Goal: Check status: Check status

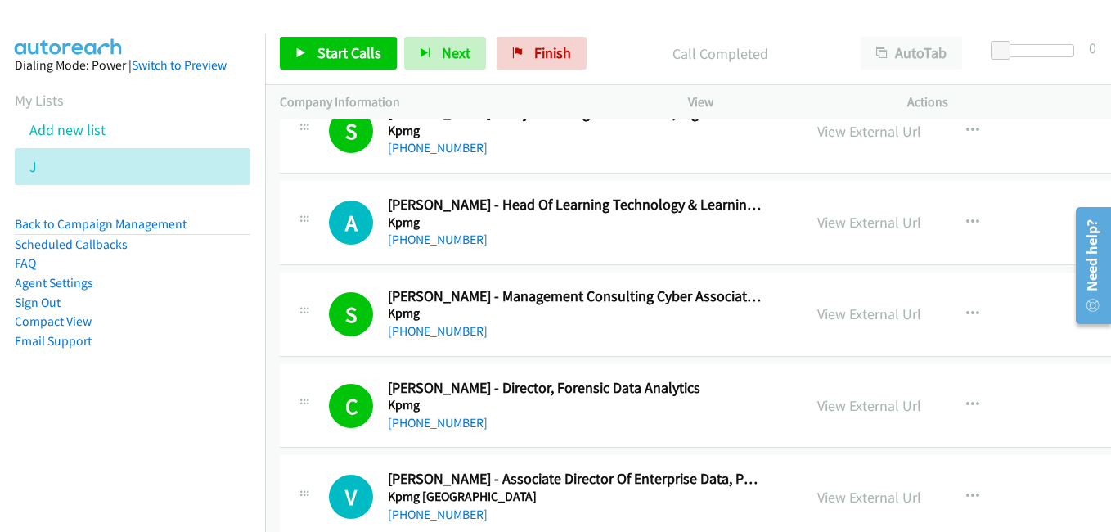
scroll to position [12603, 0]
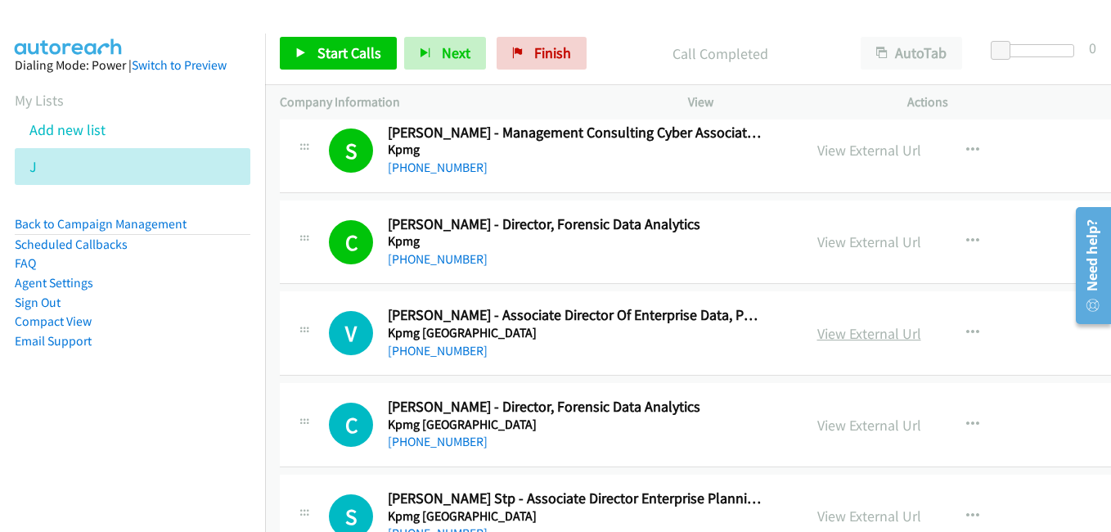
click at [842, 338] on link "View External Url" at bounding box center [870, 333] width 104 height 19
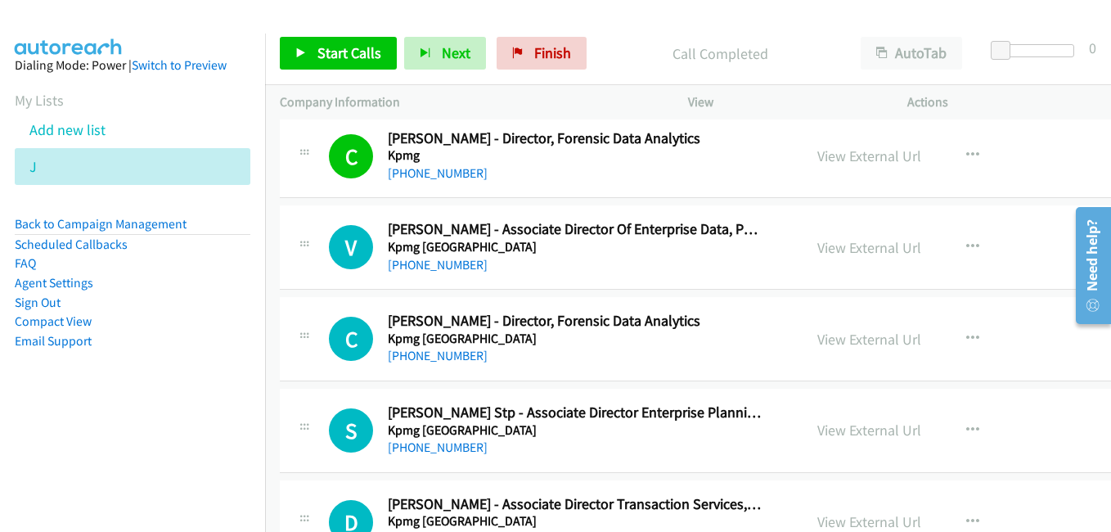
scroll to position [12767, 0]
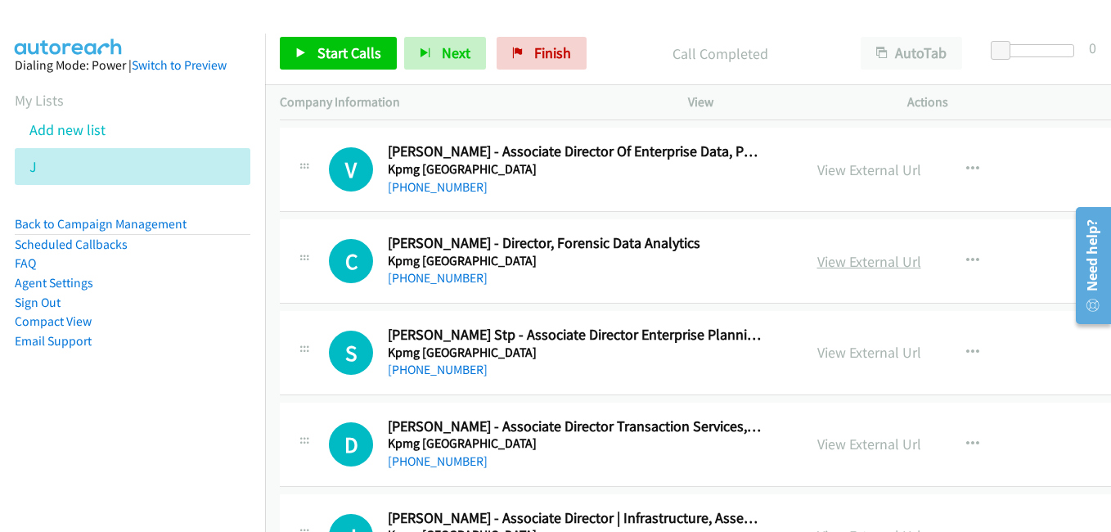
click at [824, 260] on link "View External Url" at bounding box center [870, 261] width 104 height 19
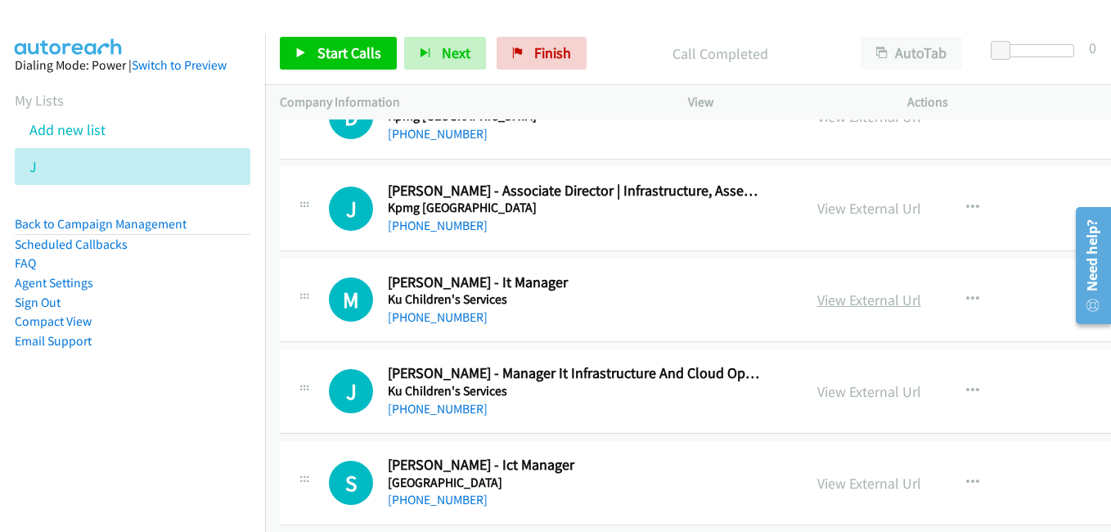
scroll to position [13176, 0]
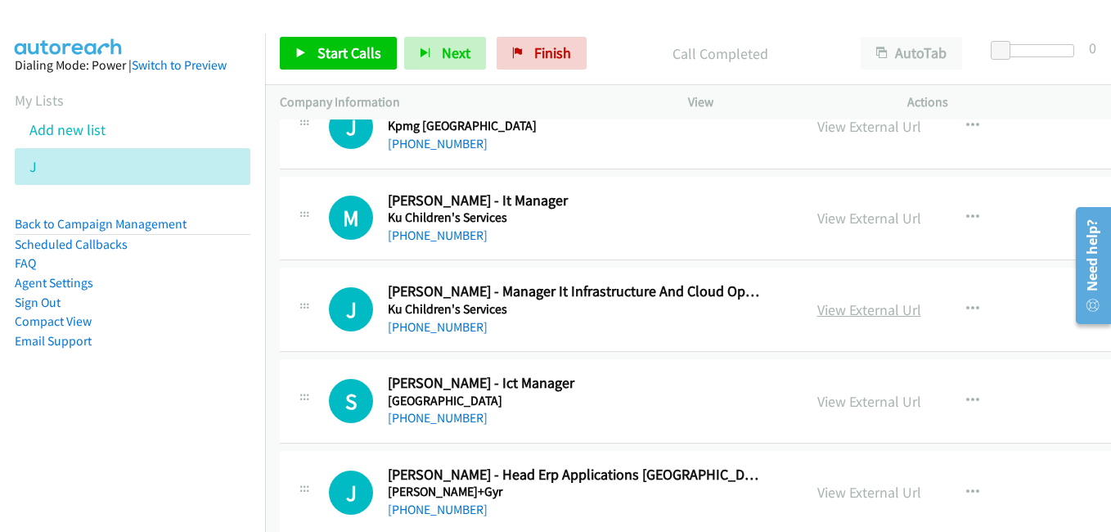
click at [838, 314] on link "View External Url" at bounding box center [870, 309] width 104 height 19
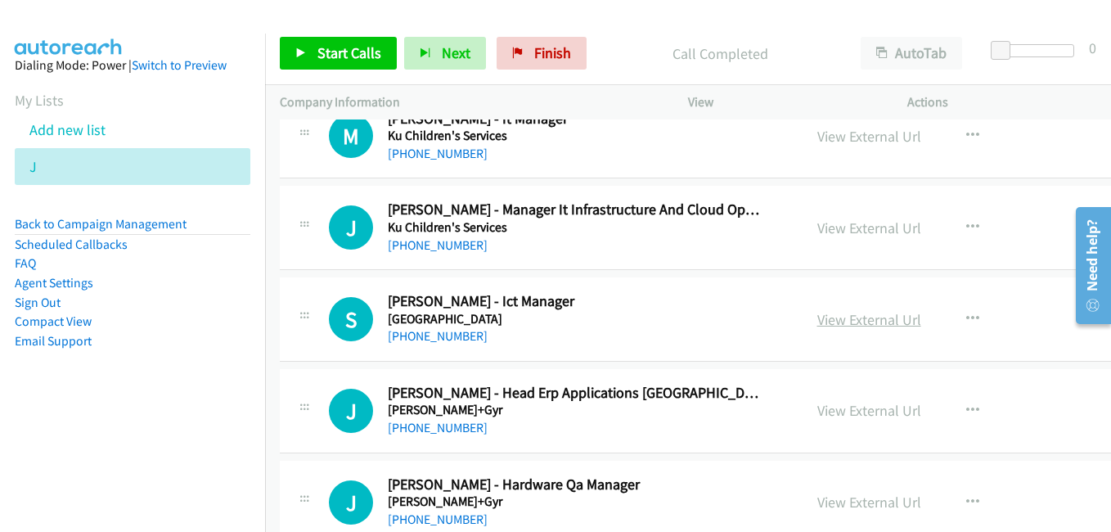
click at [829, 324] on link "View External Url" at bounding box center [870, 319] width 104 height 19
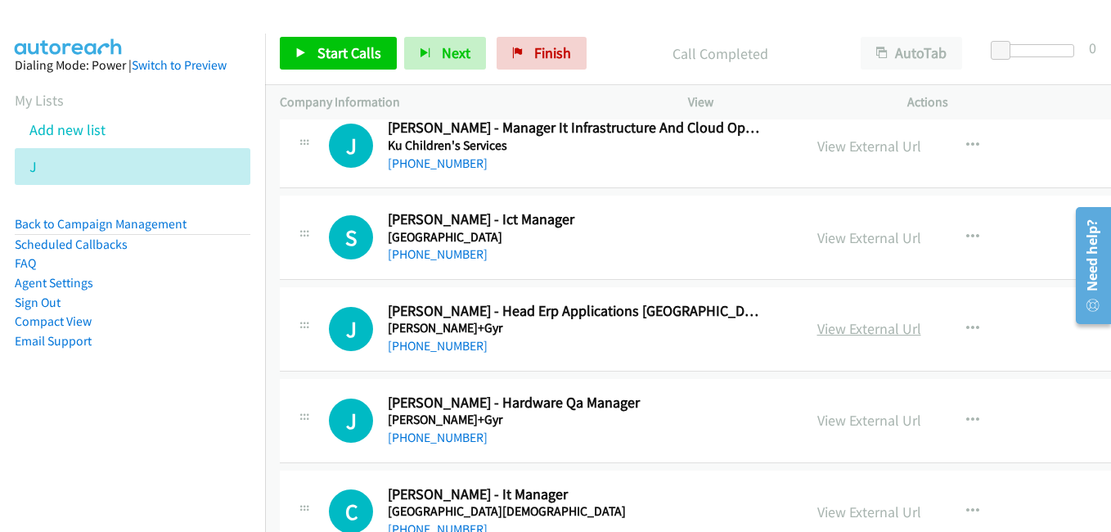
click at [836, 324] on link "View External Url" at bounding box center [870, 328] width 104 height 19
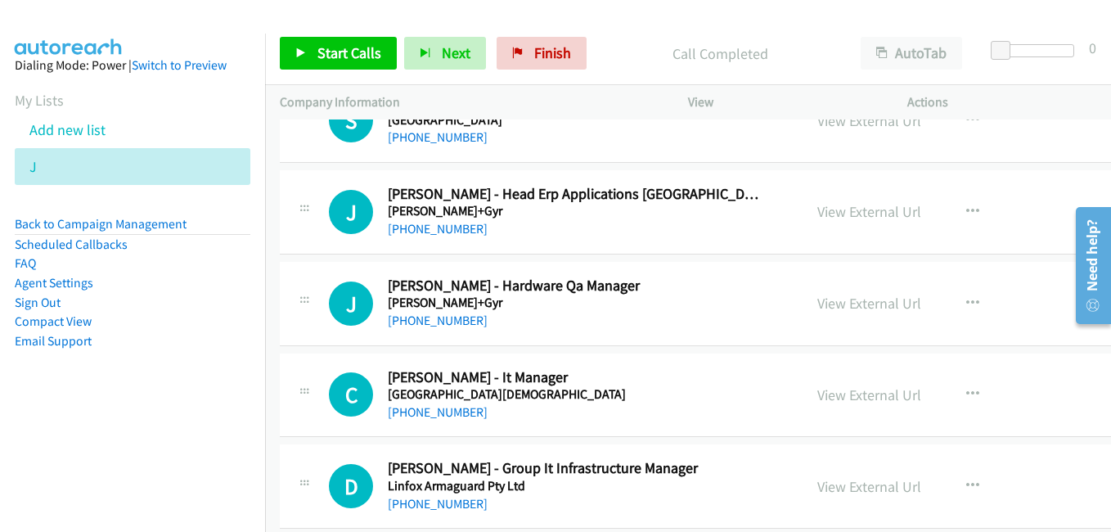
scroll to position [13503, 0]
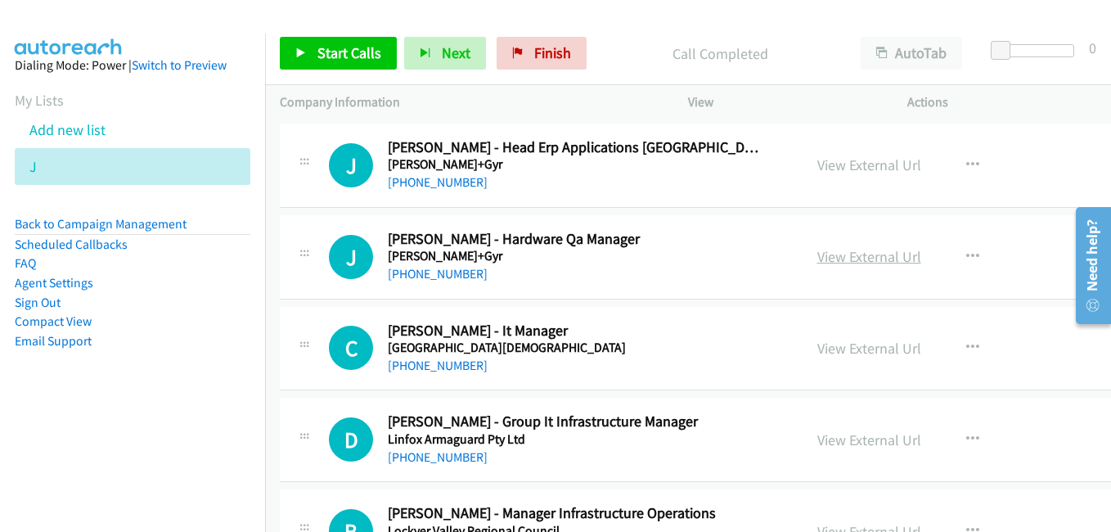
click at [834, 256] on link "View External Url" at bounding box center [870, 256] width 104 height 19
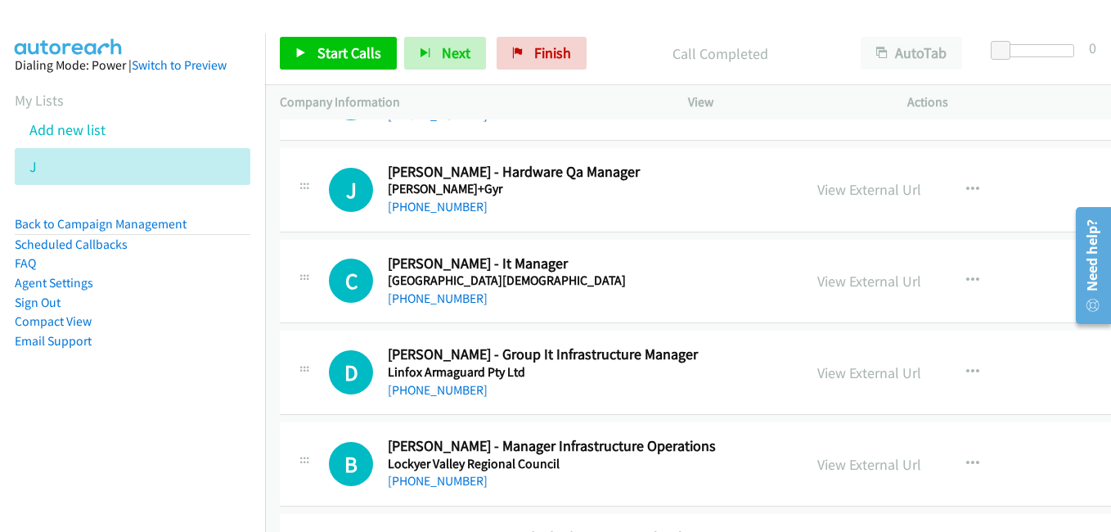
scroll to position [13585, 0]
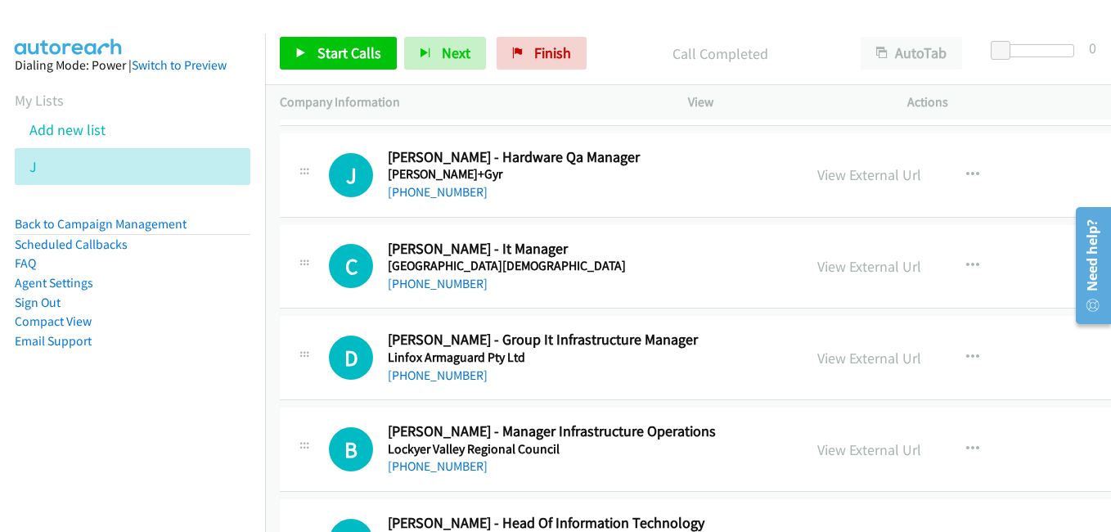
drag, startPoint x: 830, startPoint y: 264, endPoint x: 711, endPoint y: 228, distance: 123.8
click at [830, 264] on link "View External Url" at bounding box center [870, 266] width 104 height 19
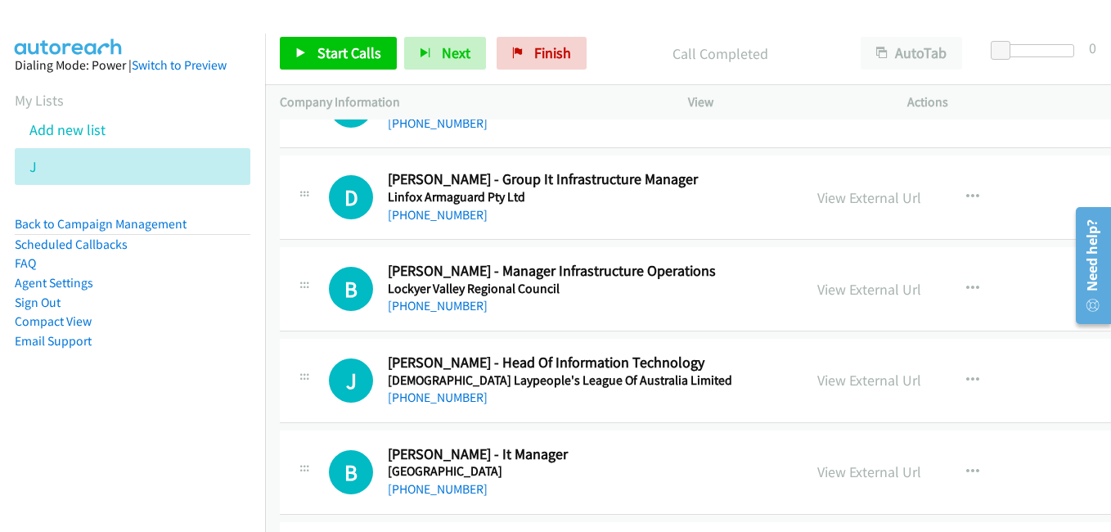
scroll to position [13749, 0]
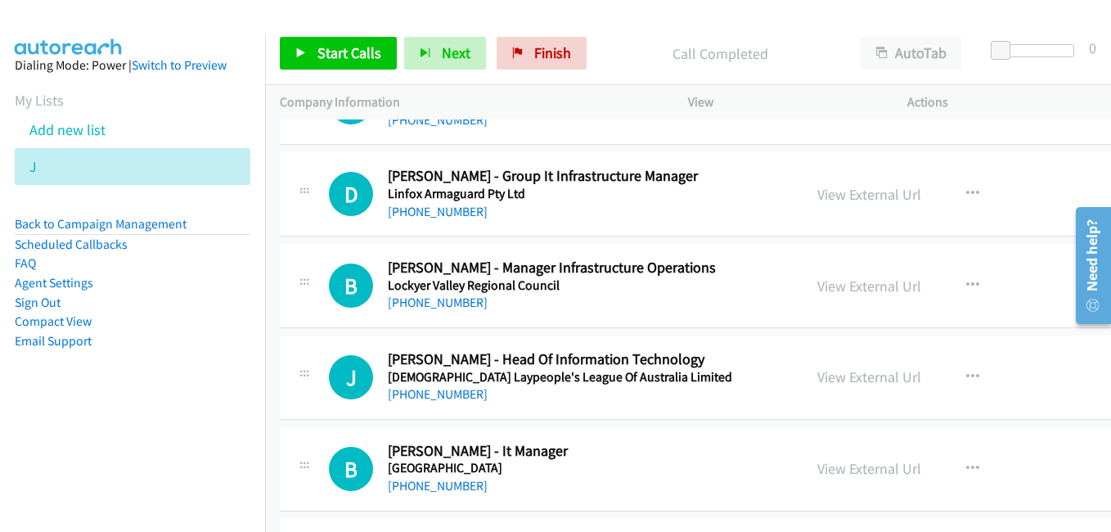
drag, startPoint x: 827, startPoint y: 194, endPoint x: 933, endPoint y: 215, distance: 108.5
click at [827, 194] on link "View External Url" at bounding box center [870, 194] width 104 height 19
click at [829, 287] on link "View External Url" at bounding box center [870, 286] width 104 height 19
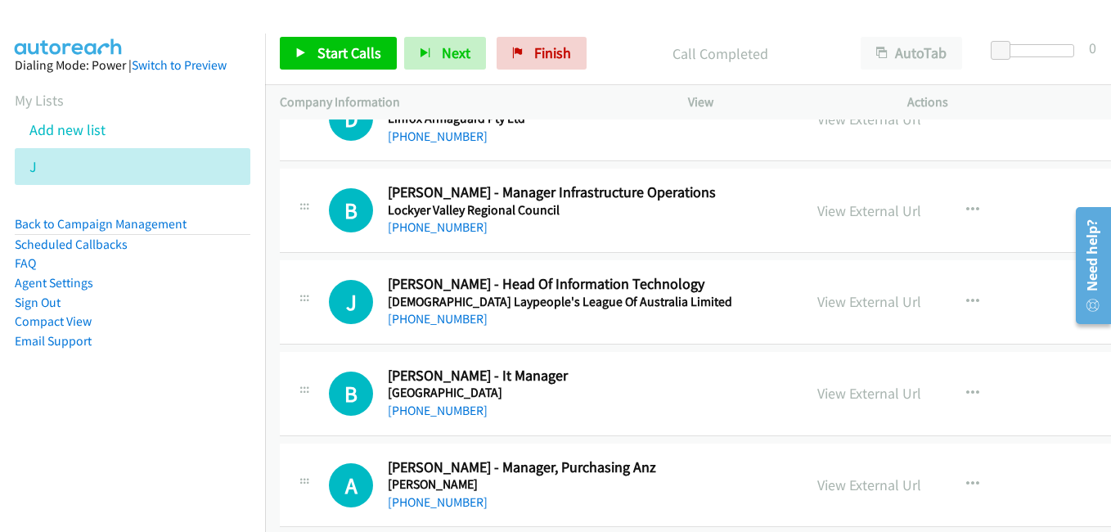
scroll to position [13831, 0]
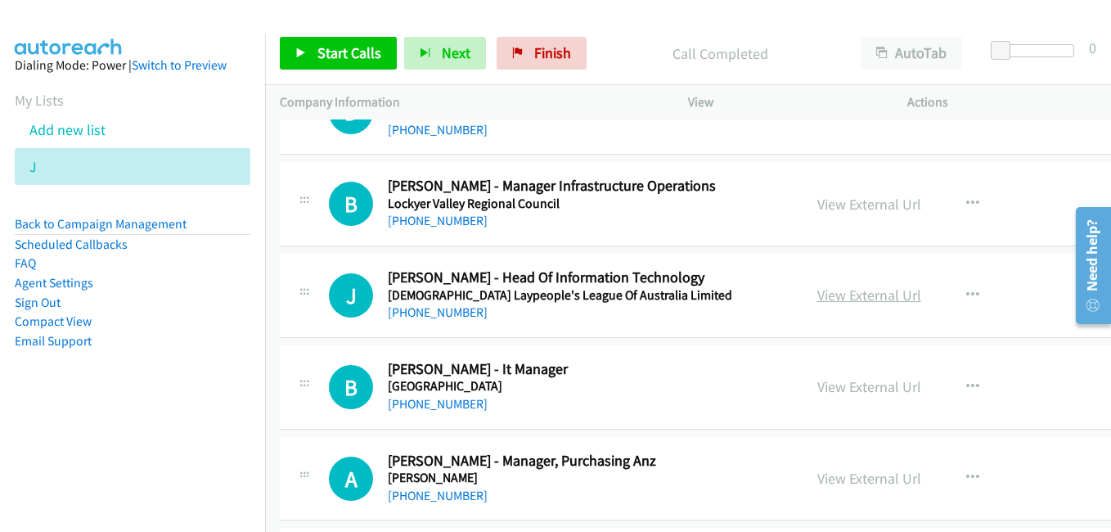
click at [846, 295] on link "View External Url" at bounding box center [870, 295] width 104 height 19
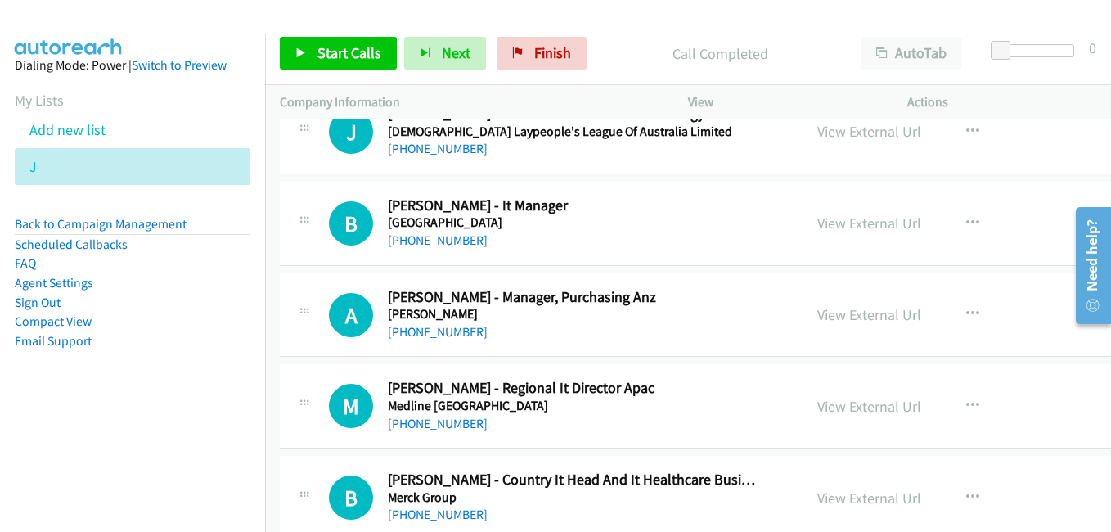
click at [841, 410] on link "View External Url" at bounding box center [870, 406] width 104 height 19
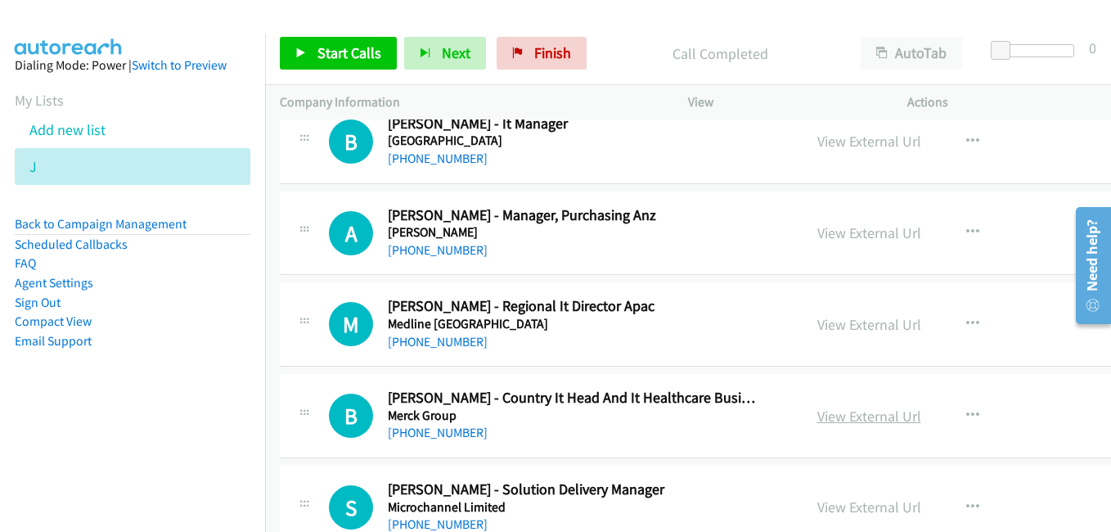
click at [848, 416] on link "View External Url" at bounding box center [870, 416] width 104 height 19
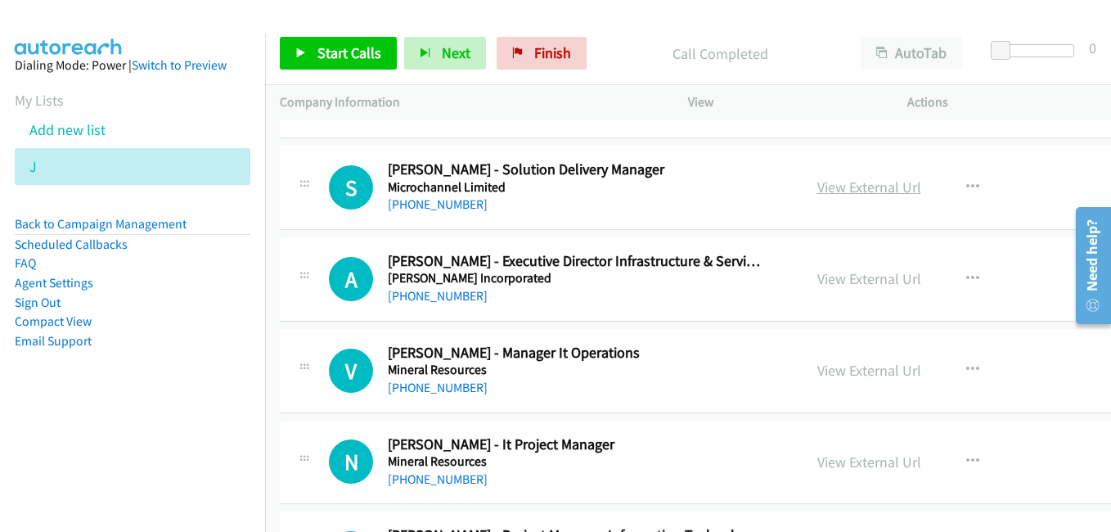
scroll to position [14404, 0]
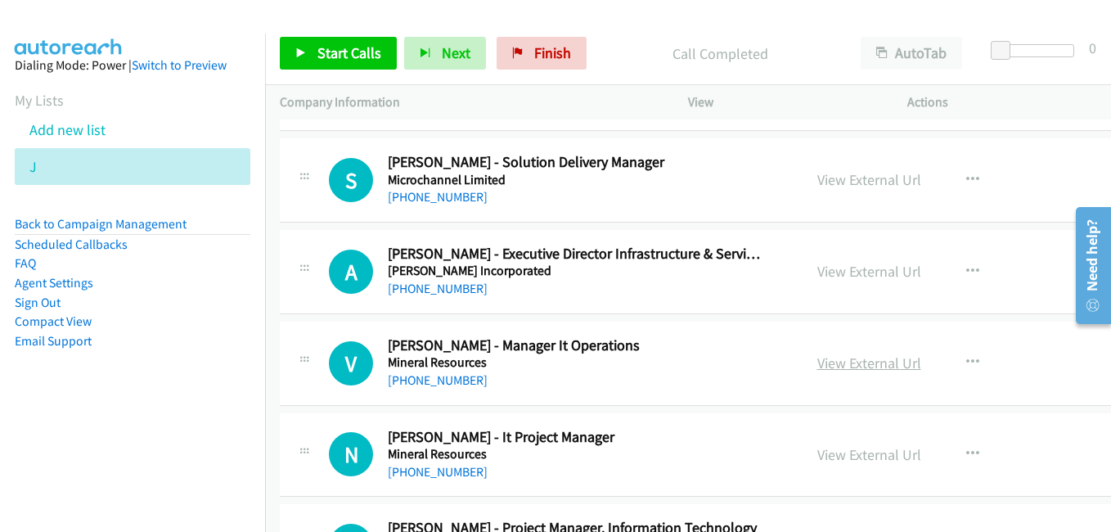
click at [830, 366] on link "View External Url" at bounding box center [870, 363] width 104 height 19
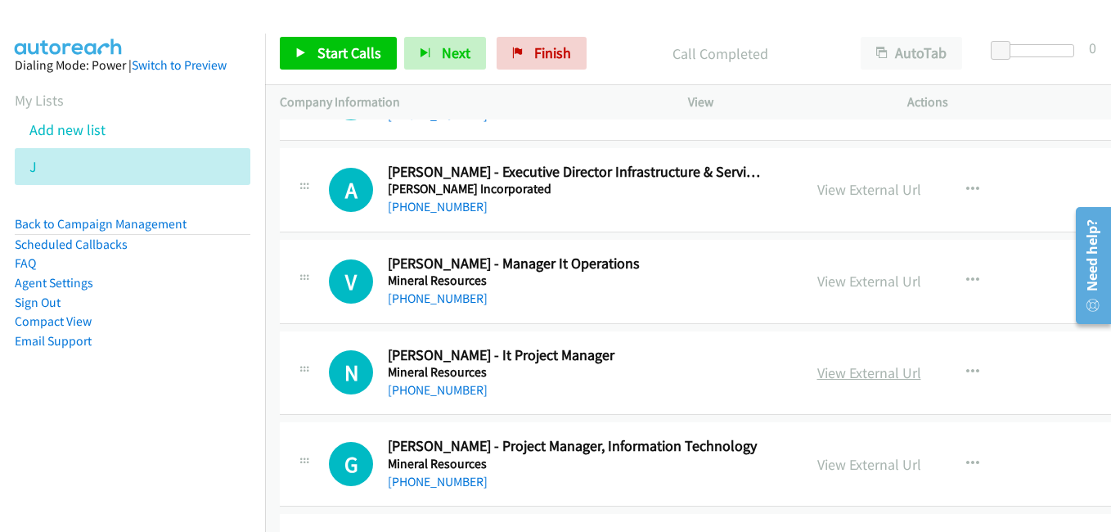
click at [833, 372] on link "View External Url" at bounding box center [870, 372] width 104 height 19
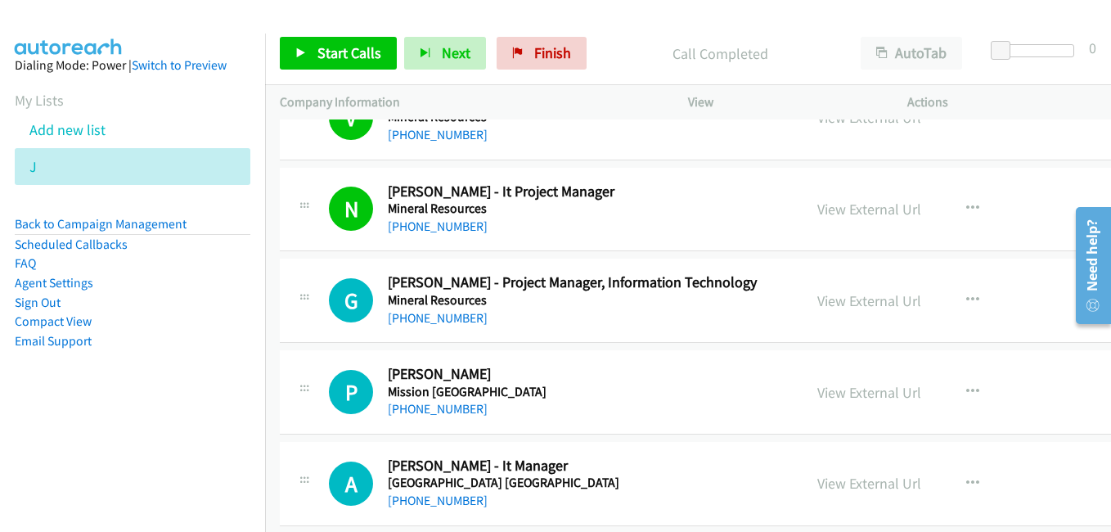
scroll to position [14731, 0]
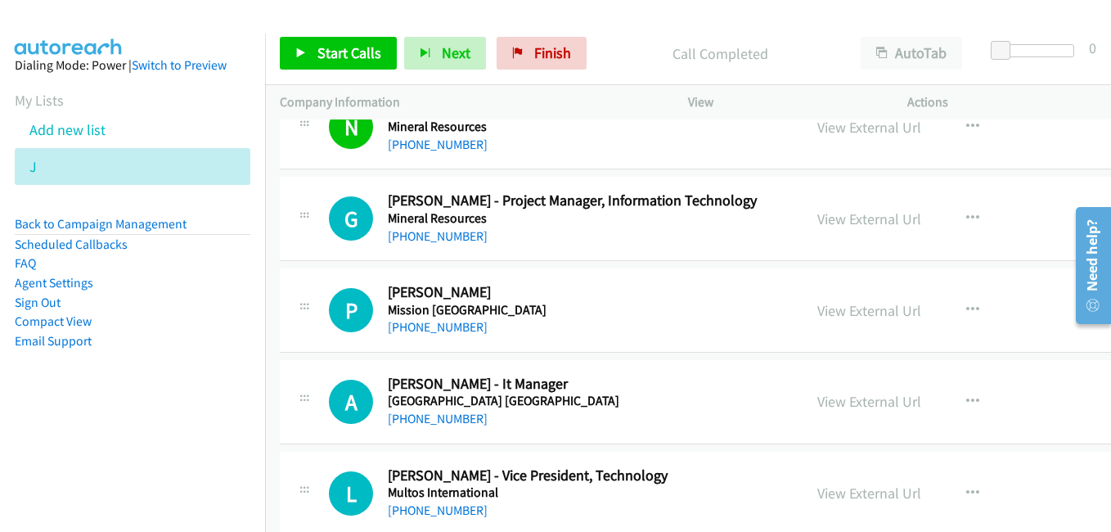
drag, startPoint x: 845, startPoint y: 221, endPoint x: 797, endPoint y: 192, distance: 56.1
click at [845, 221] on link "View External Url" at bounding box center [870, 219] width 104 height 19
drag, startPoint x: 815, startPoint y: 312, endPoint x: 501, endPoint y: 167, distance: 346.0
click at [818, 312] on link "View External Url" at bounding box center [870, 310] width 104 height 19
drag, startPoint x: 840, startPoint y: 405, endPoint x: 274, endPoint y: 40, distance: 673.1
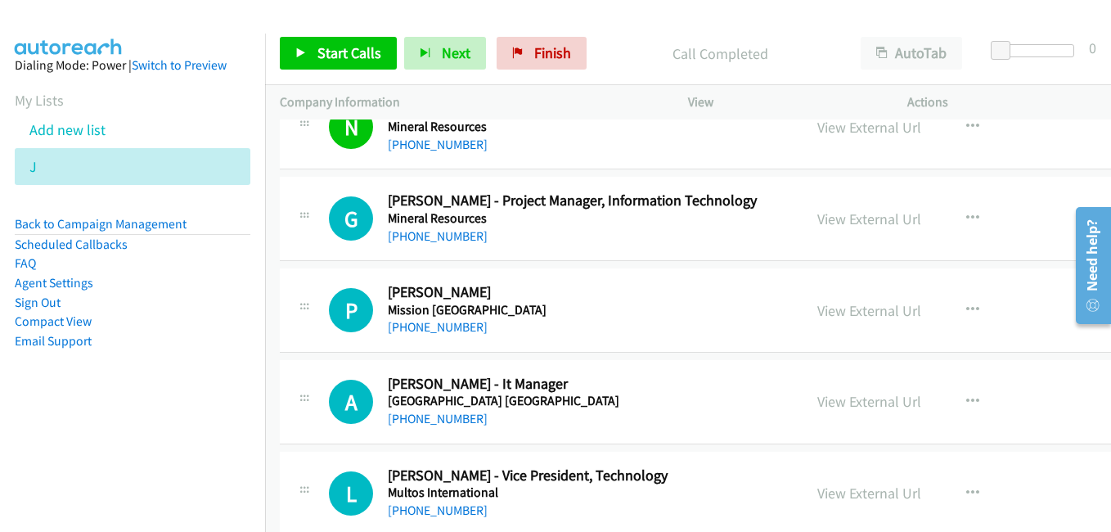
click at [840, 405] on link "View External Url" at bounding box center [870, 401] width 104 height 19
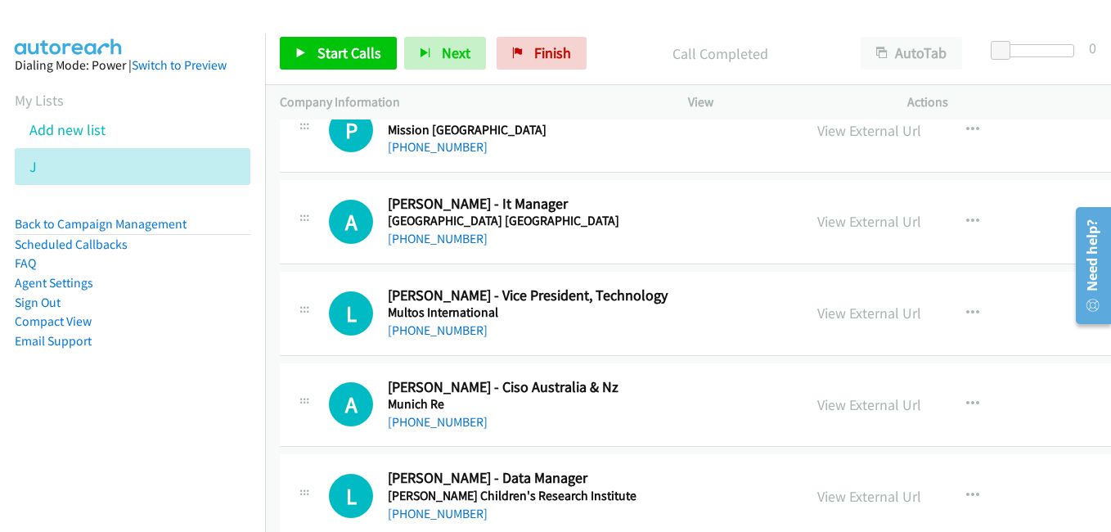
scroll to position [14976, 0]
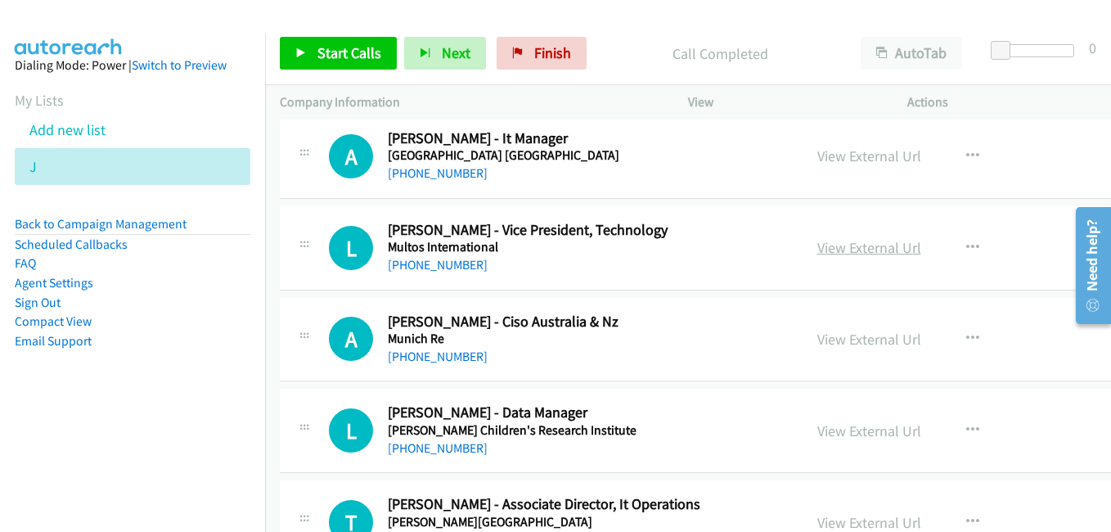
click at [818, 244] on link "View External Url" at bounding box center [870, 247] width 104 height 19
click at [818, 345] on link "View External Url" at bounding box center [870, 339] width 104 height 19
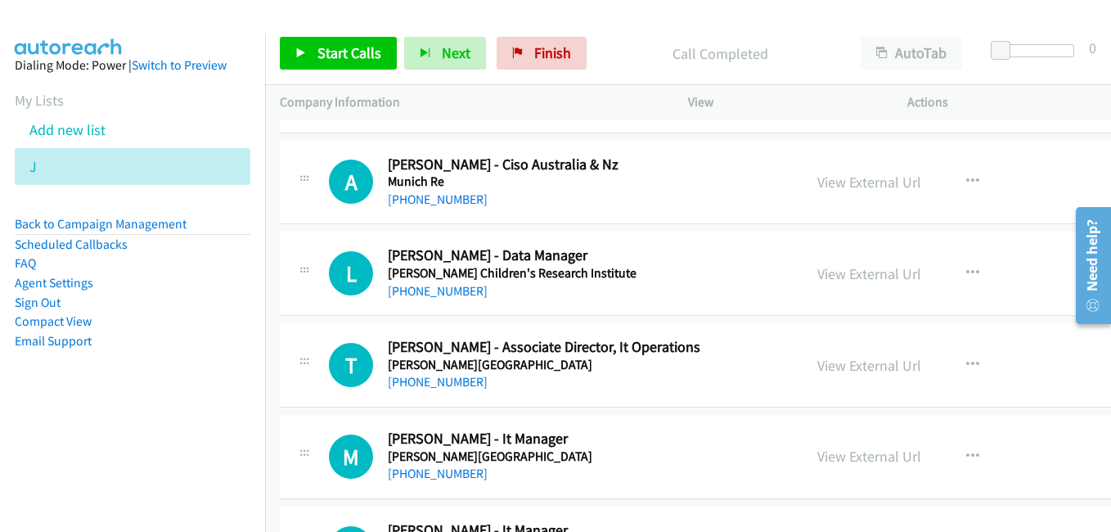
scroll to position [15140, 0]
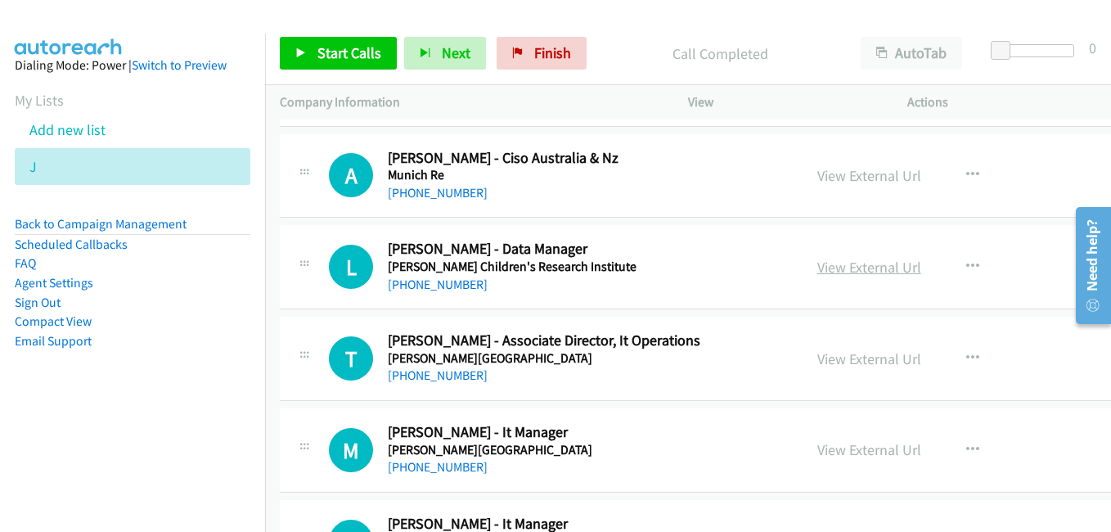
click at [821, 264] on link "View External Url" at bounding box center [870, 267] width 104 height 19
drag, startPoint x: 815, startPoint y: 352, endPoint x: 735, endPoint y: 302, distance: 94.5
click at [818, 352] on link "View External Url" at bounding box center [870, 358] width 104 height 19
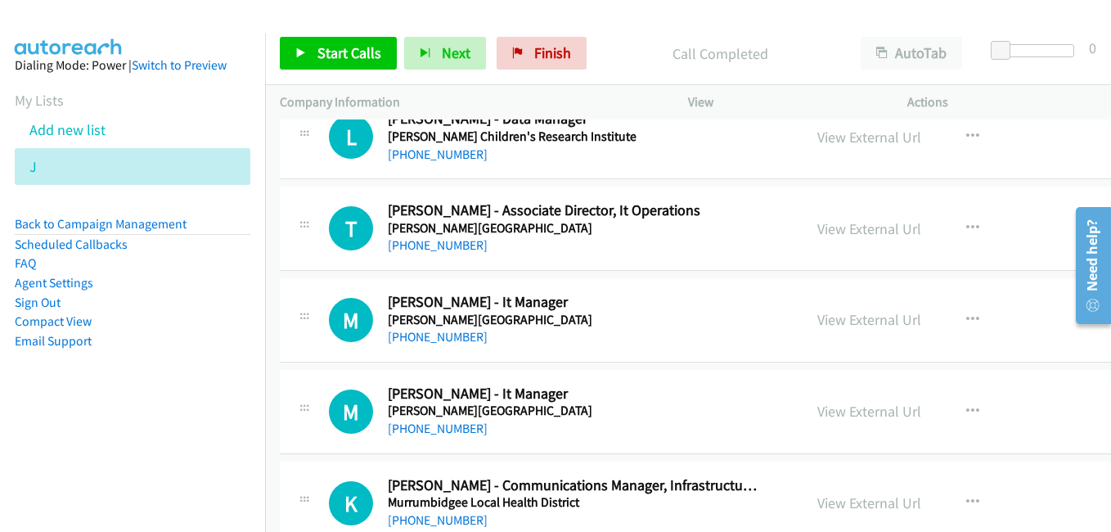
scroll to position [15304, 0]
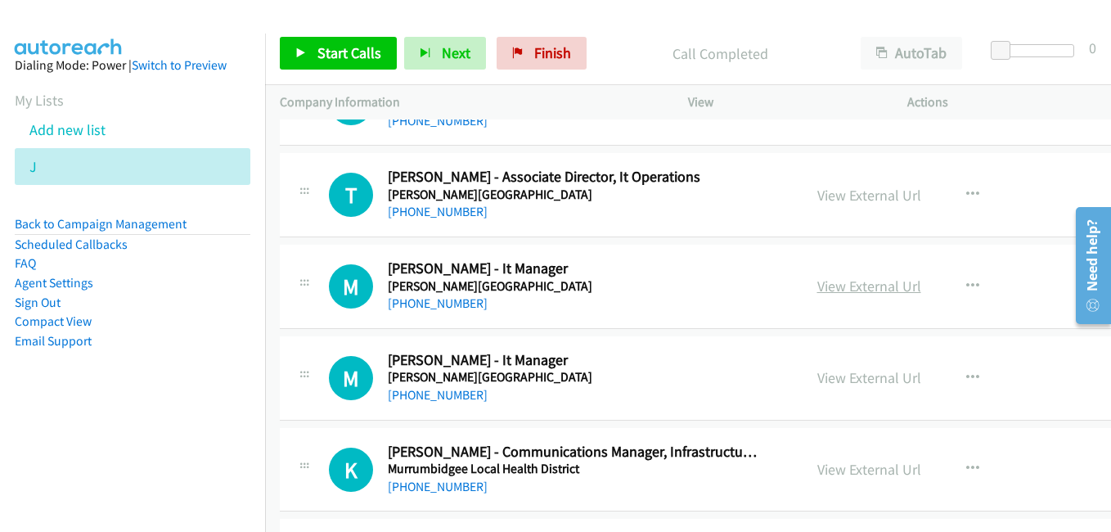
click at [845, 291] on link "View External Url" at bounding box center [870, 286] width 104 height 19
drag, startPoint x: 824, startPoint y: 381, endPoint x: 792, endPoint y: 357, distance: 39.8
click at [824, 381] on link "View External Url" at bounding box center [870, 377] width 104 height 19
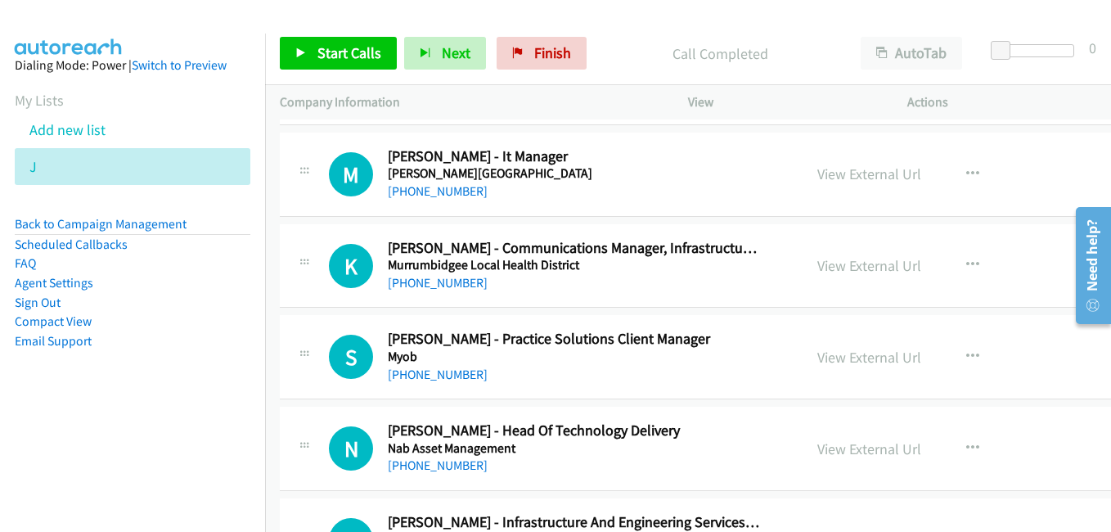
scroll to position [15549, 0]
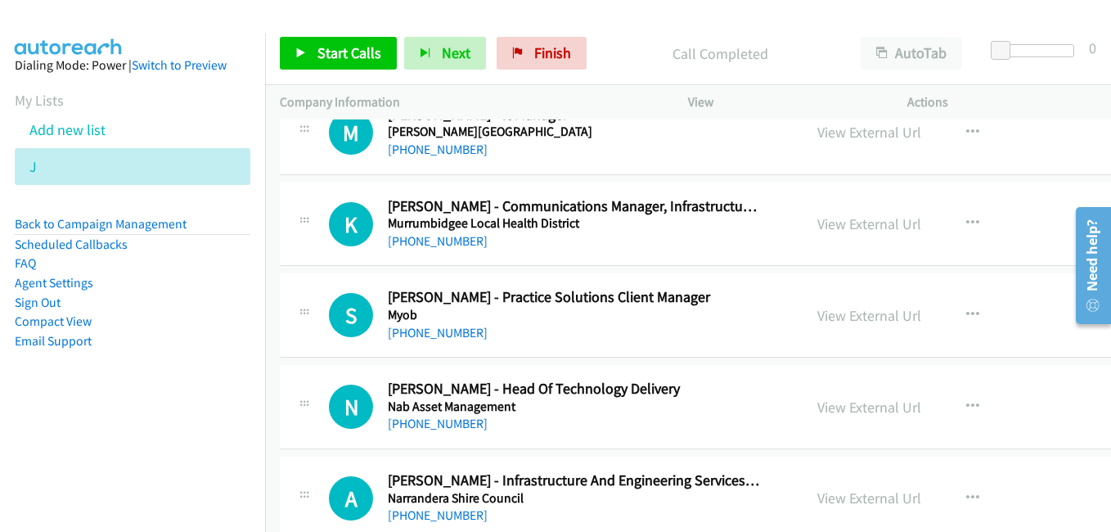
drag, startPoint x: 832, startPoint y: 413, endPoint x: 403, endPoint y: 16, distance: 584.9
click at [832, 413] on link "View External Url" at bounding box center [870, 407] width 104 height 19
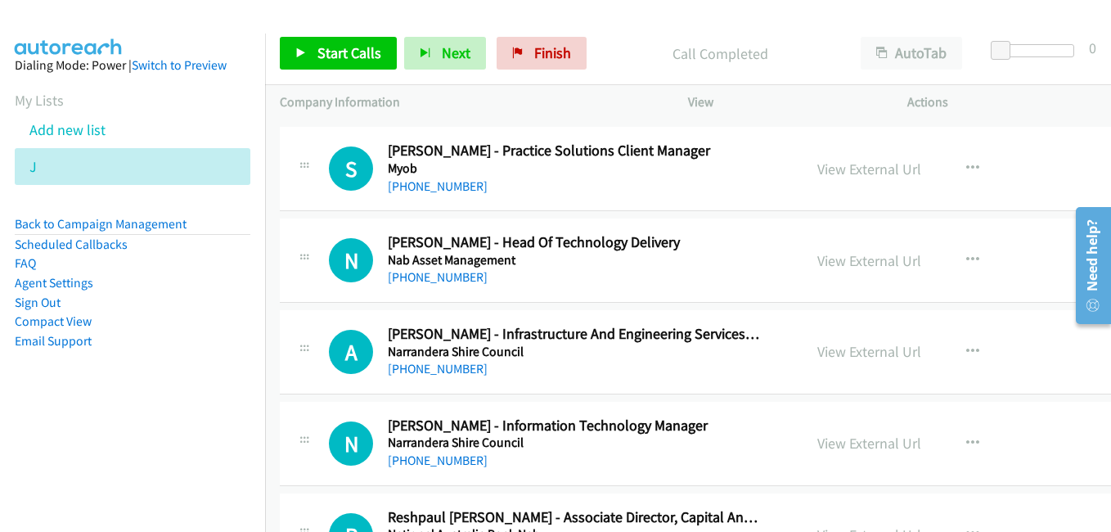
scroll to position [15713, 0]
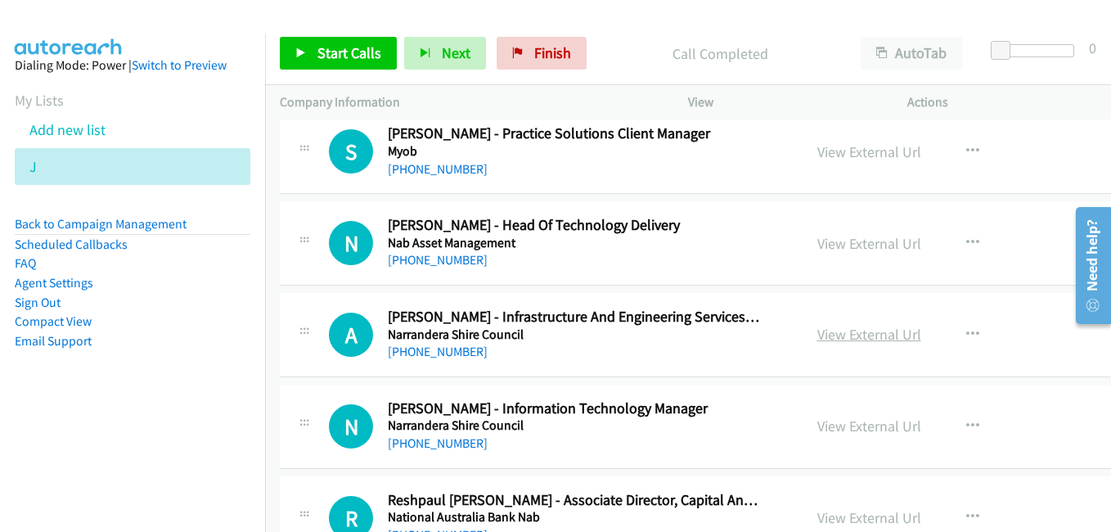
click at [836, 332] on link "View External Url" at bounding box center [870, 334] width 104 height 19
drag, startPoint x: 827, startPoint y: 422, endPoint x: 593, endPoint y: 288, distance: 269.8
click at [827, 422] on link "View External Url" at bounding box center [870, 426] width 104 height 19
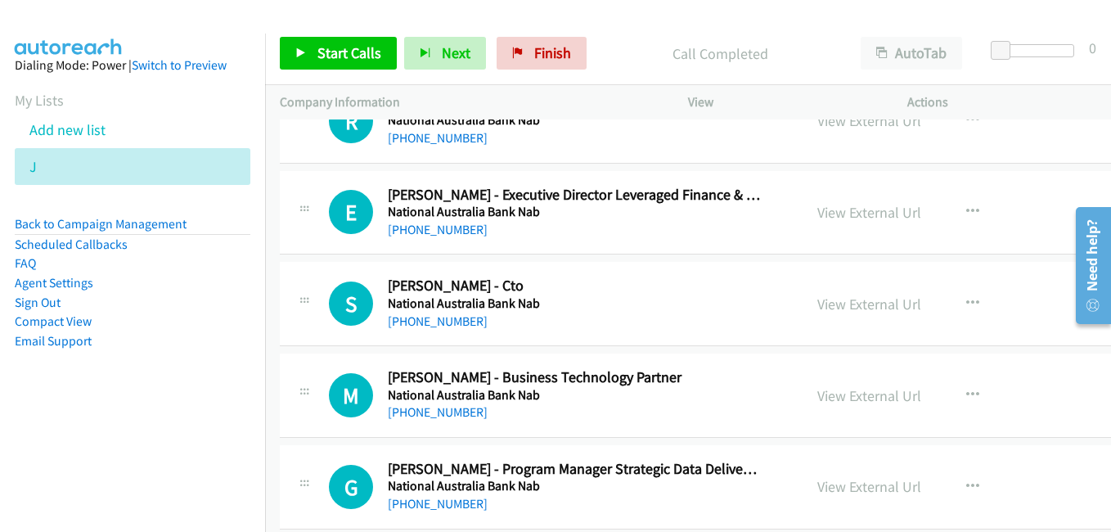
scroll to position [16122, 0]
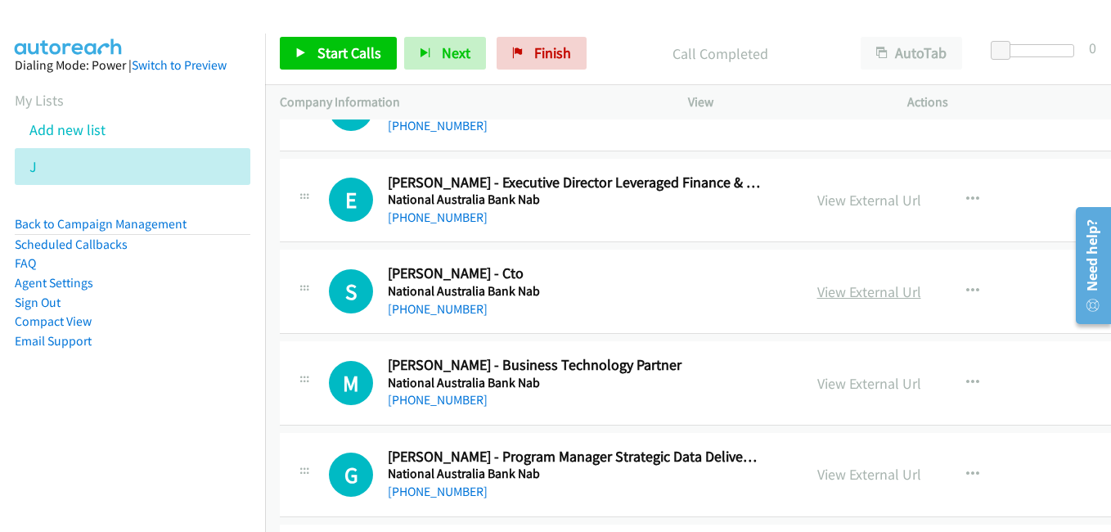
click at [818, 295] on link "View External Url" at bounding box center [870, 291] width 104 height 19
drag, startPoint x: 844, startPoint y: 386, endPoint x: 426, endPoint y: 47, distance: 538.7
click at [839, 385] on link "View External Url" at bounding box center [870, 383] width 104 height 19
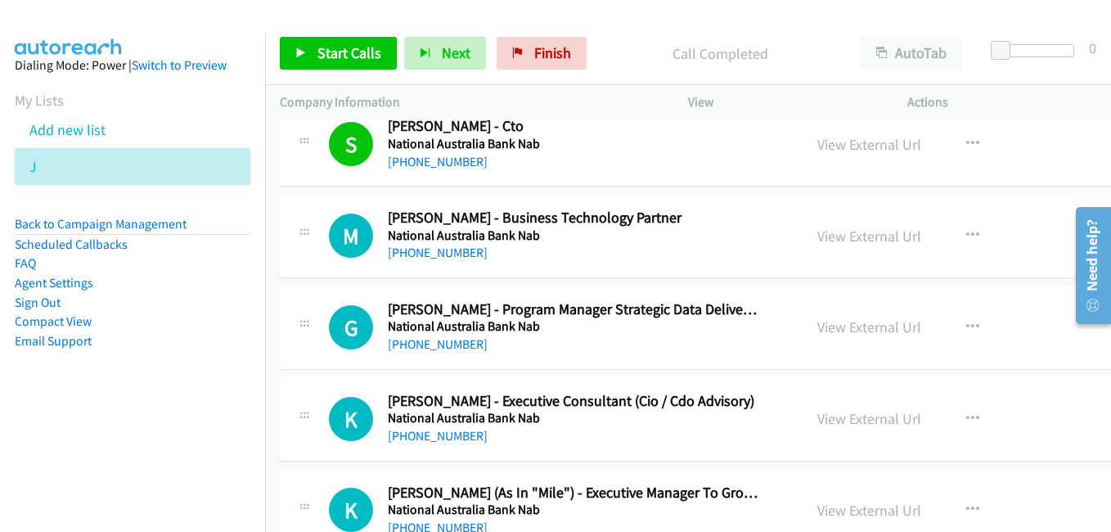
scroll to position [16286, 0]
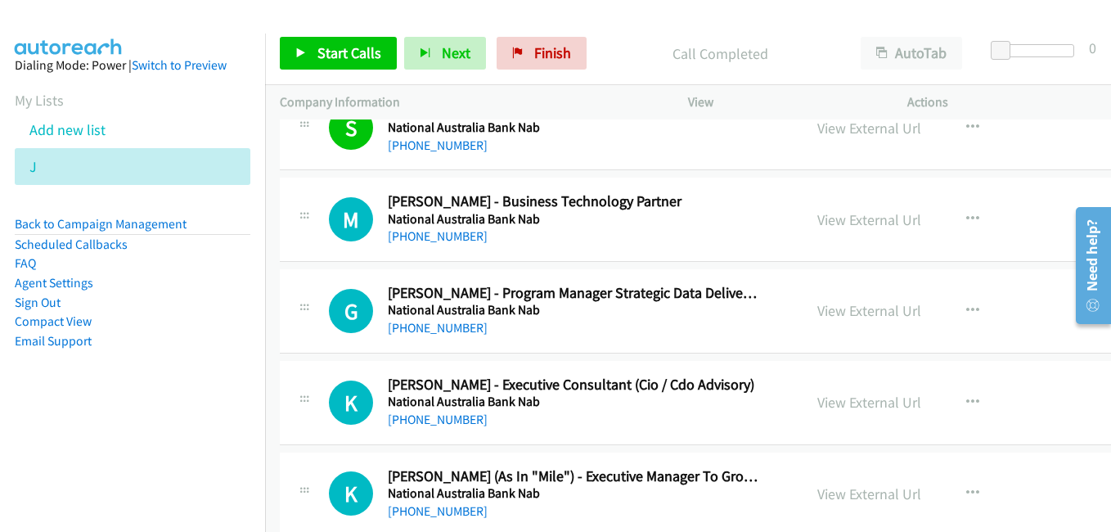
drag, startPoint x: 834, startPoint y: 401, endPoint x: 772, endPoint y: 378, distance: 66.3
click at [834, 401] on link "View External Url" at bounding box center [870, 402] width 104 height 19
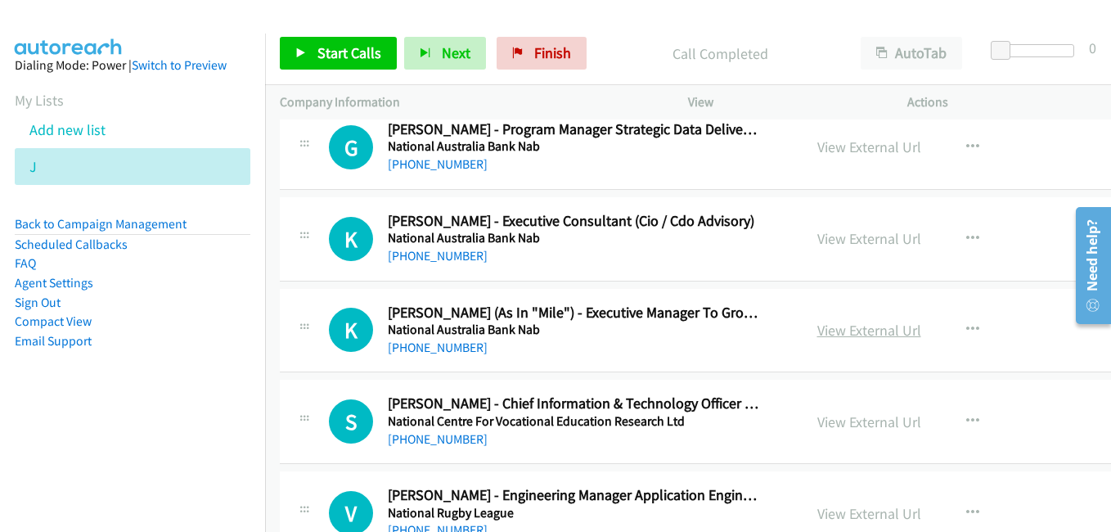
scroll to position [16531, 0]
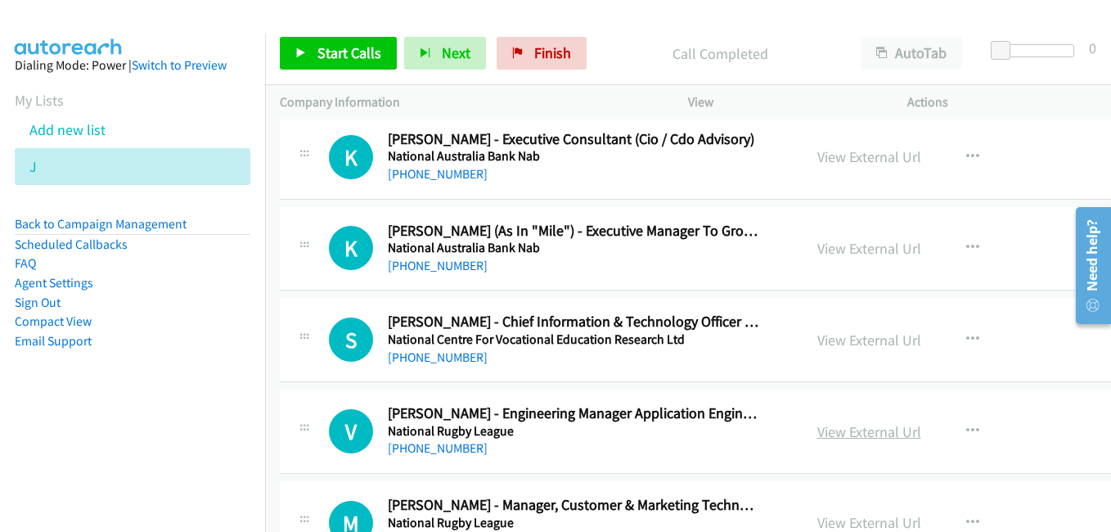
click at [849, 430] on link "View External Url" at bounding box center [870, 431] width 104 height 19
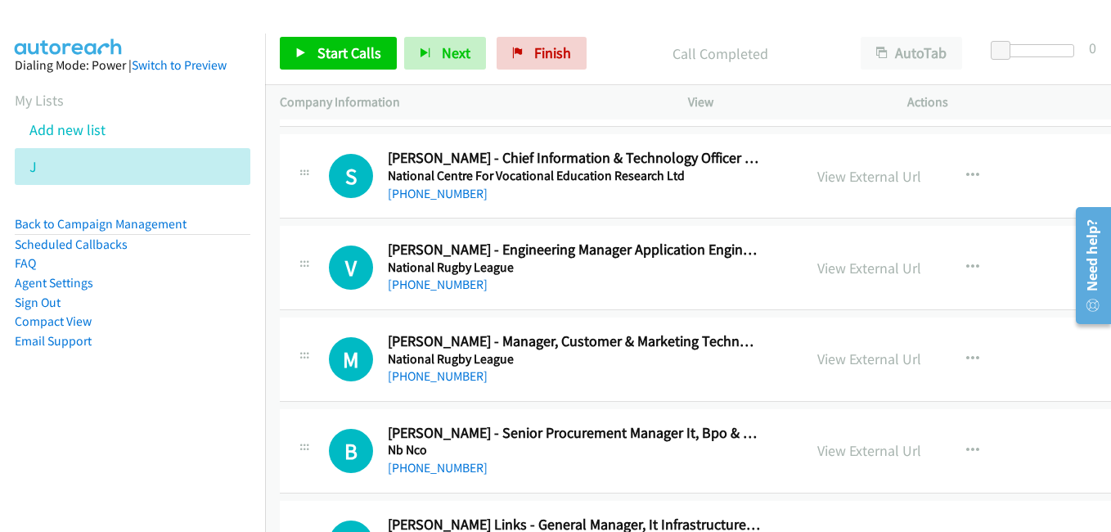
scroll to position [16777, 0]
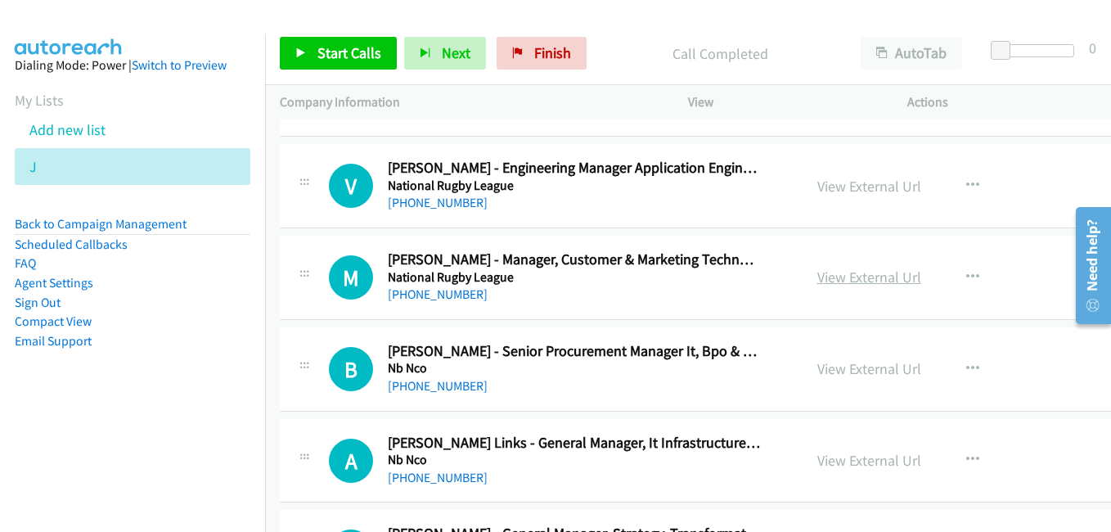
click at [831, 279] on link "View External Url" at bounding box center [870, 277] width 104 height 19
click at [849, 372] on link "View External Url" at bounding box center [870, 368] width 104 height 19
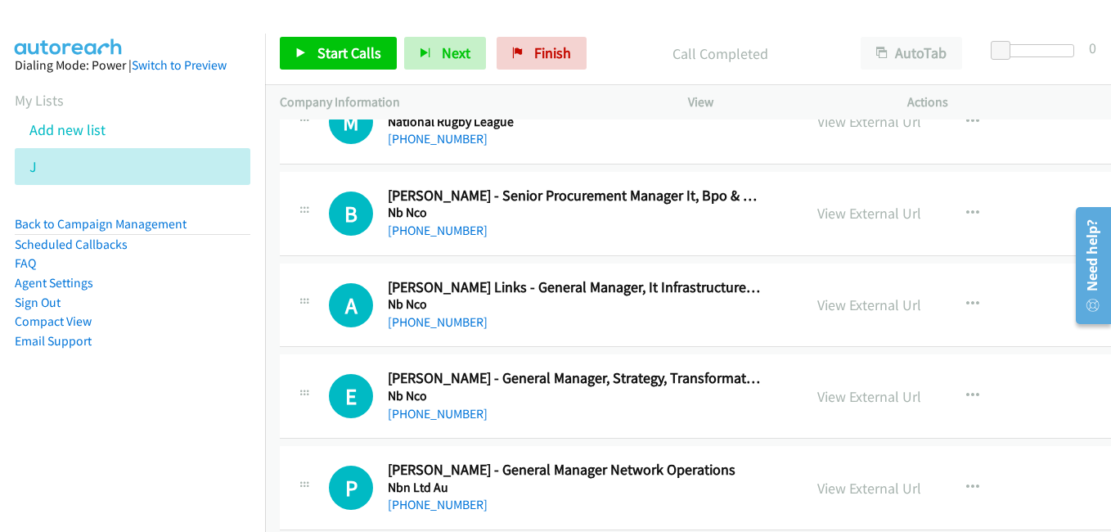
scroll to position [16941, 0]
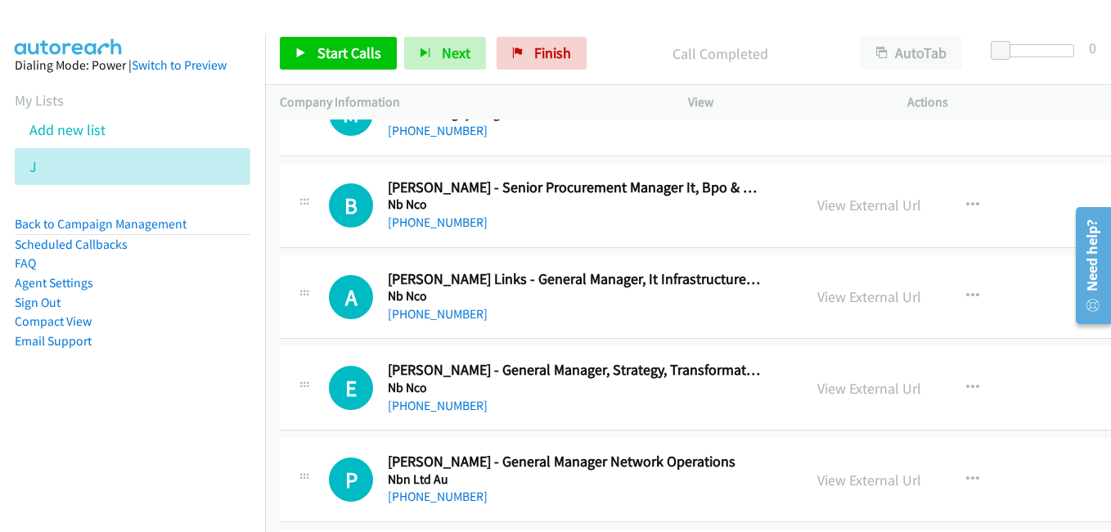
drag, startPoint x: 815, startPoint y: 291, endPoint x: 683, endPoint y: 230, distance: 145.0
click at [818, 291] on link "View External Url" at bounding box center [870, 296] width 104 height 19
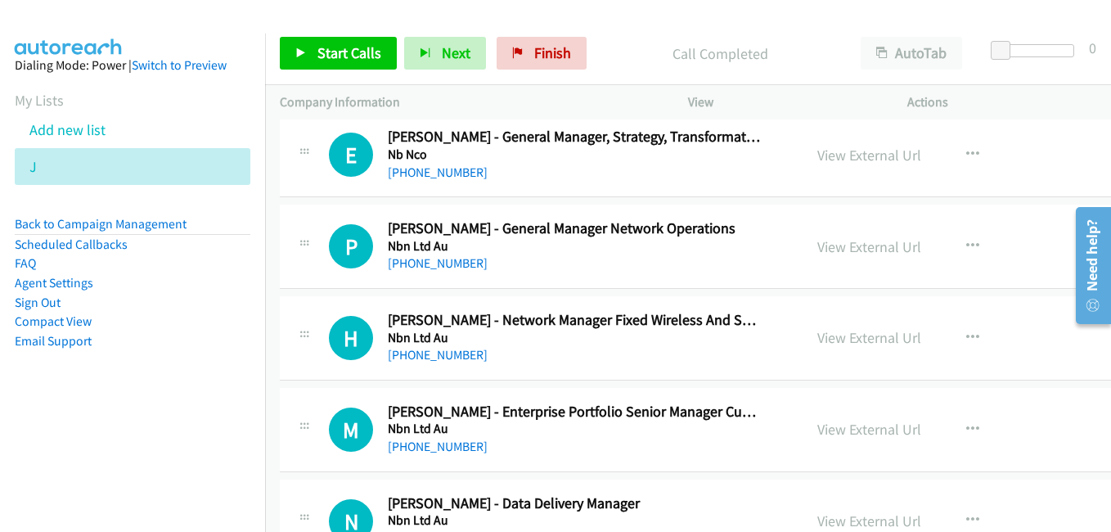
scroll to position [17186, 0]
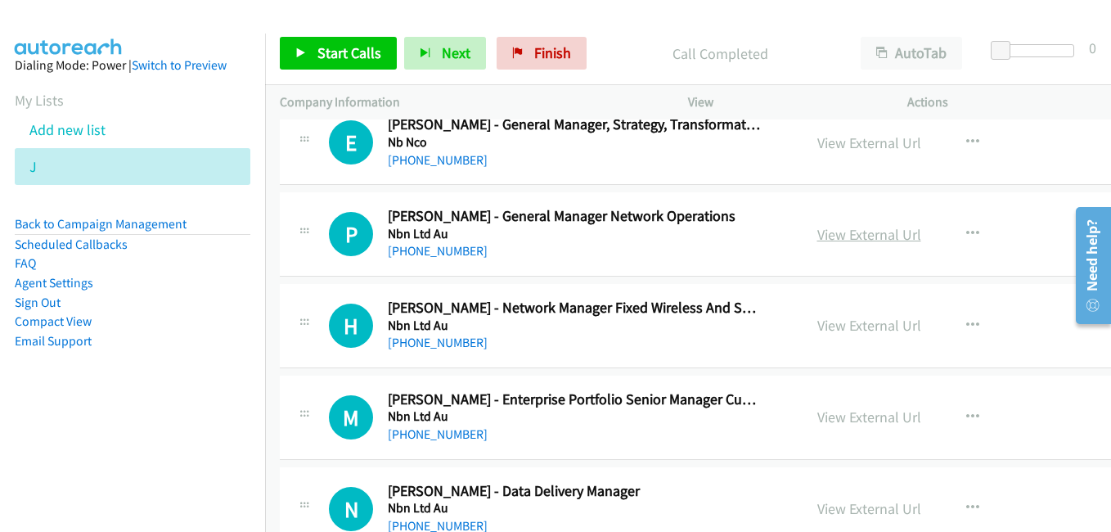
click at [834, 241] on link "View External Url" at bounding box center [870, 234] width 104 height 19
